Goal: Check status: Check status

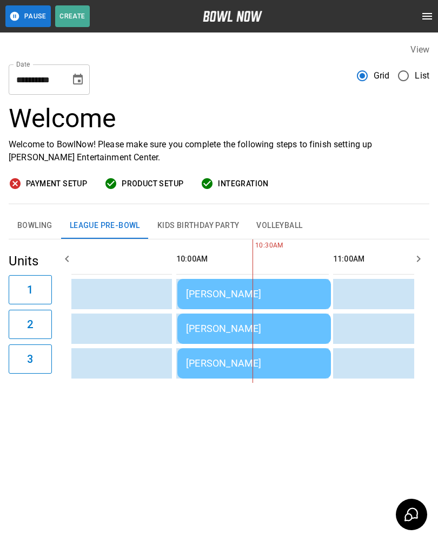
click at [295, 294] on div "[PERSON_NAME]" at bounding box center [254, 293] width 136 height 11
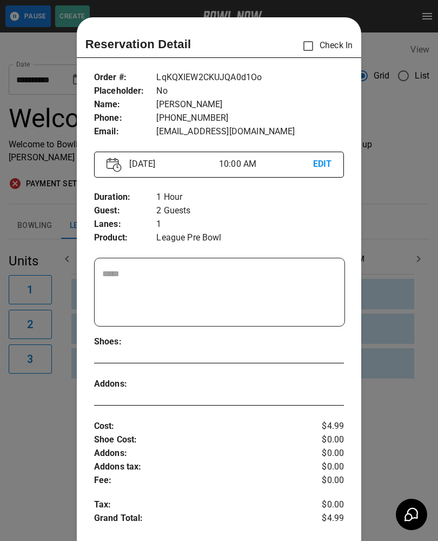
scroll to position [17, 0]
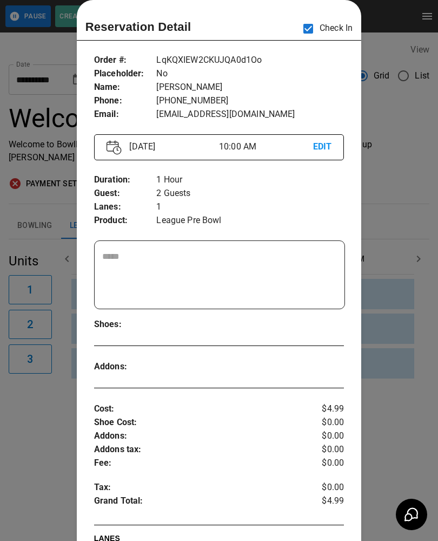
click at [42, 440] on div at bounding box center [219, 270] width 438 height 541
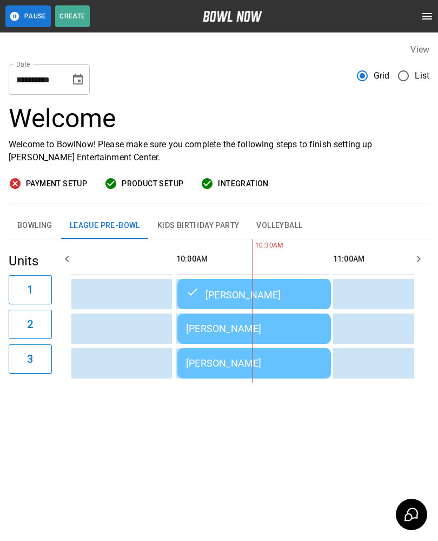
click at [126, 325] on td "sticky table" at bounding box center [115, 328] width 35 height 30
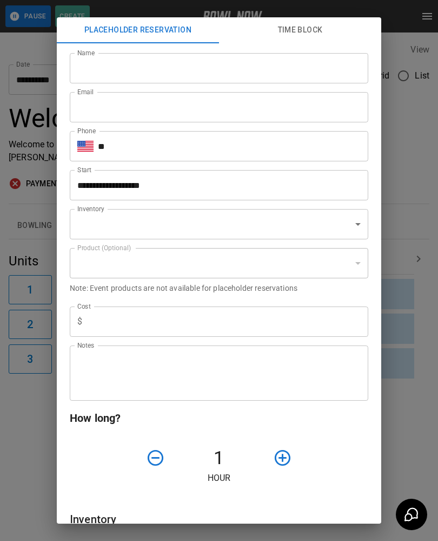
type input "**********"
click at [229, 441] on div "How long? 1 Hour" at bounding box center [219, 446] width 299 height 75
click at [29, 469] on div "**********" at bounding box center [219, 270] width 438 height 541
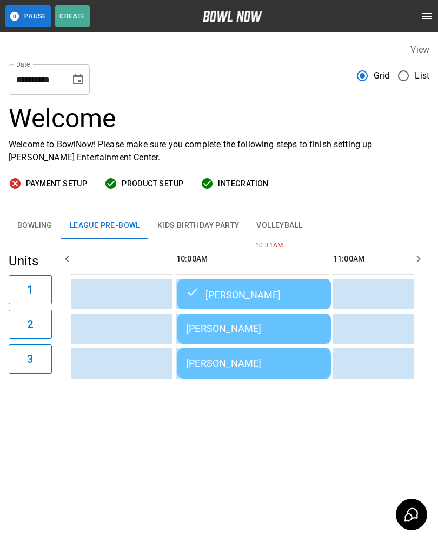
click at [205, 360] on div "[PERSON_NAME]" at bounding box center [254, 362] width 136 height 11
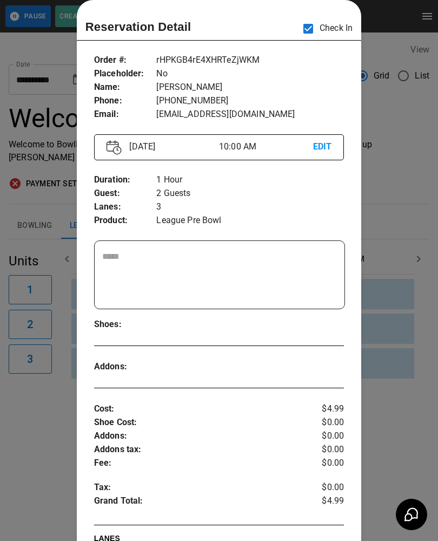
click at [23, 437] on div at bounding box center [219, 270] width 438 height 541
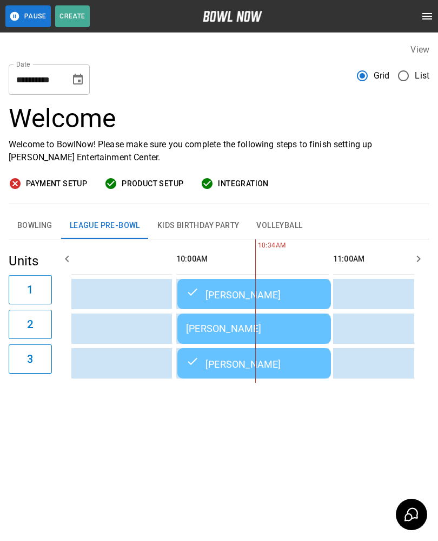
click at [291, 297] on div "[PERSON_NAME]" at bounding box center [254, 293] width 136 height 13
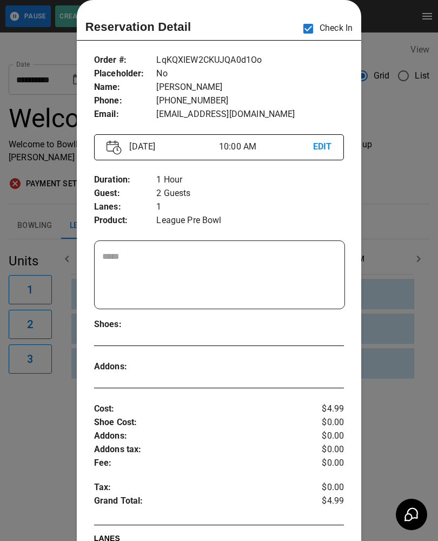
click at [30, 445] on div at bounding box center [219, 270] width 438 height 541
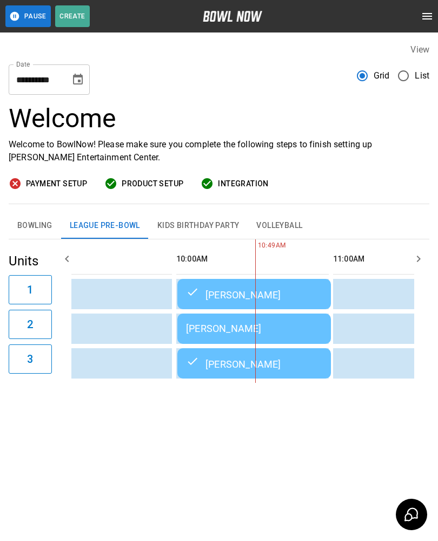
click at [73, 82] on icon "Choose date, selected date is Sep 24, 2025" at bounding box center [77, 79] width 13 height 13
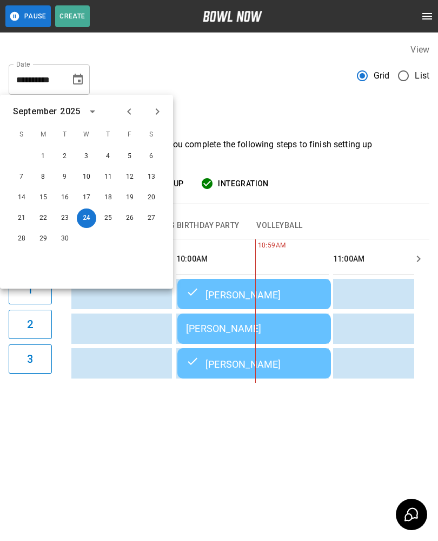
click at [283, 48] on div "View" at bounding box center [219, 49] width 421 height 12
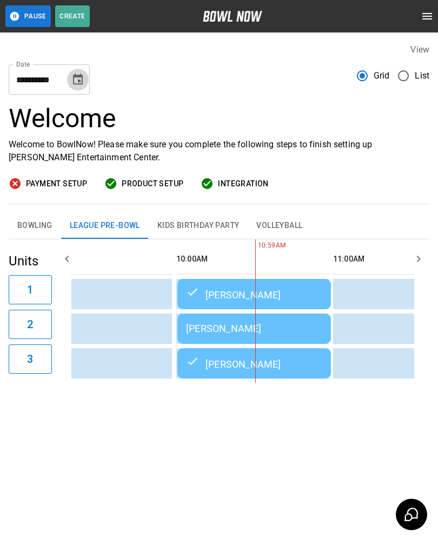
click at [74, 84] on icon "Choose date, selected date is Sep 24, 2025" at bounding box center [78, 79] width 10 height 11
click at [301, 51] on div "View" at bounding box center [219, 49] width 421 height 12
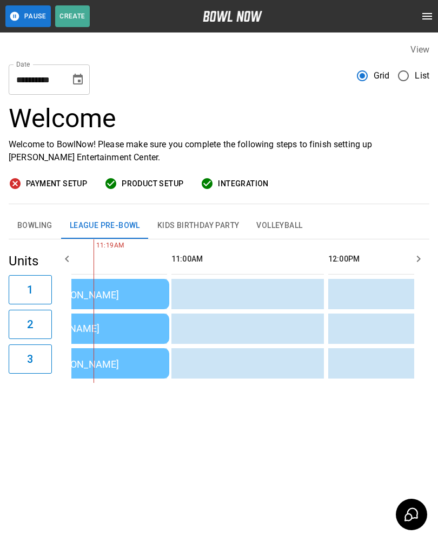
scroll to position [0, 273]
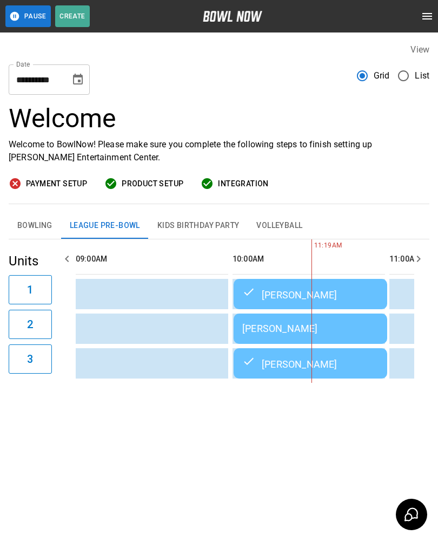
click at [29, 226] on button "Bowling" at bounding box center [35, 226] width 52 height 26
